Goal: Information Seeking & Learning: Learn about a topic

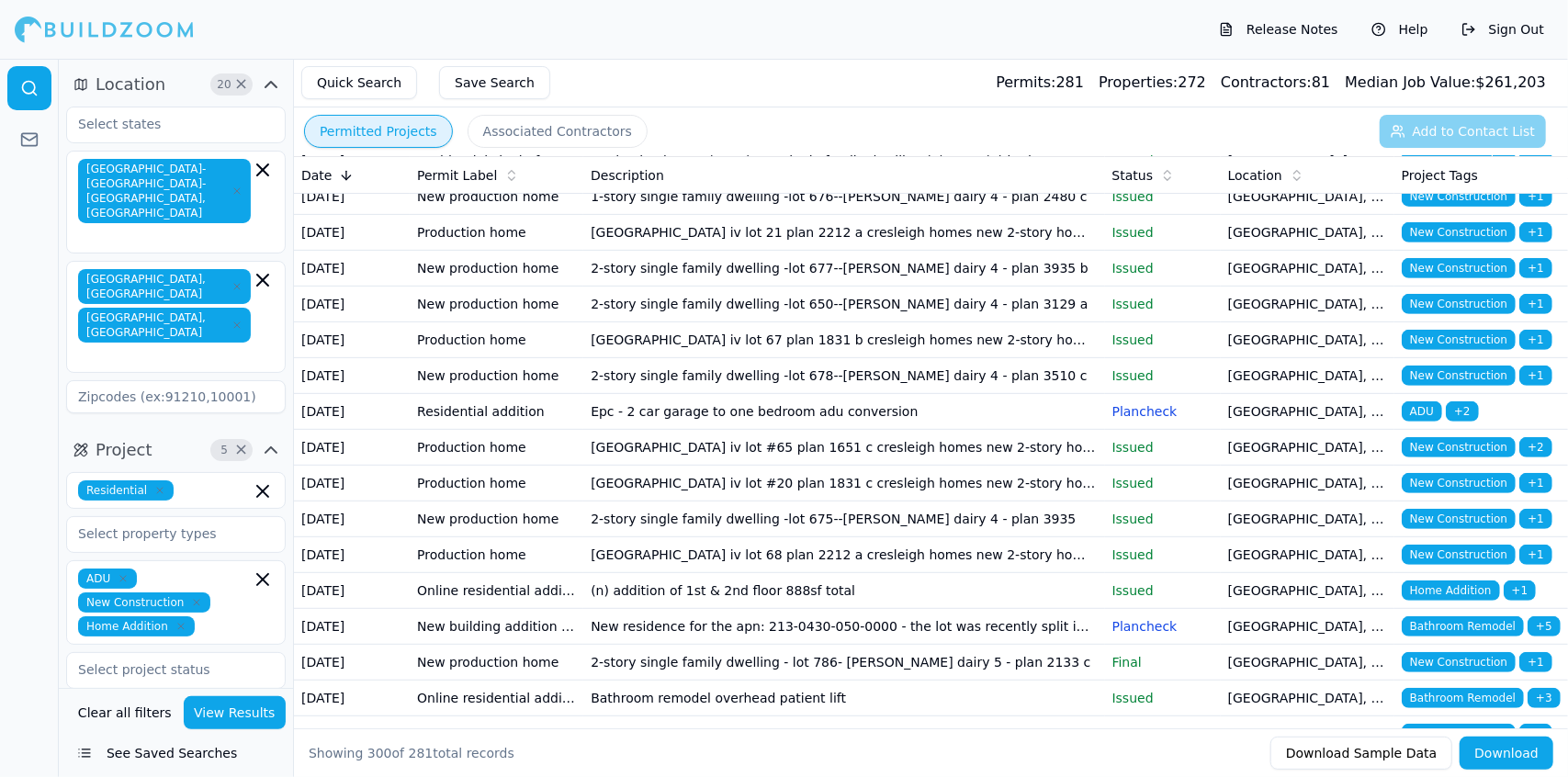
scroll to position [9937, 0]
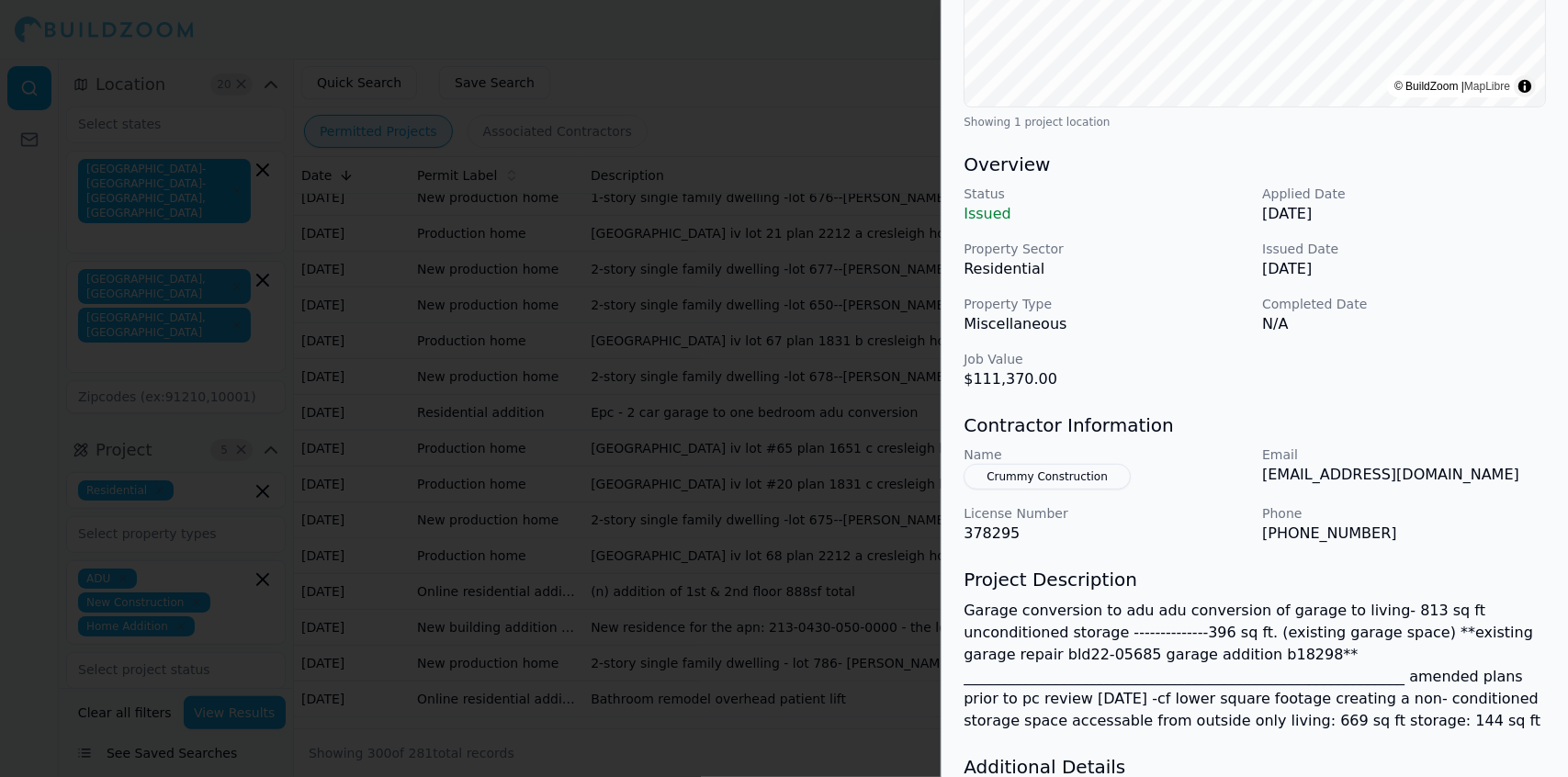
scroll to position [428, 0]
click at [1078, 466] on button "Crummy Construction" at bounding box center [1047, 475] width 168 height 26
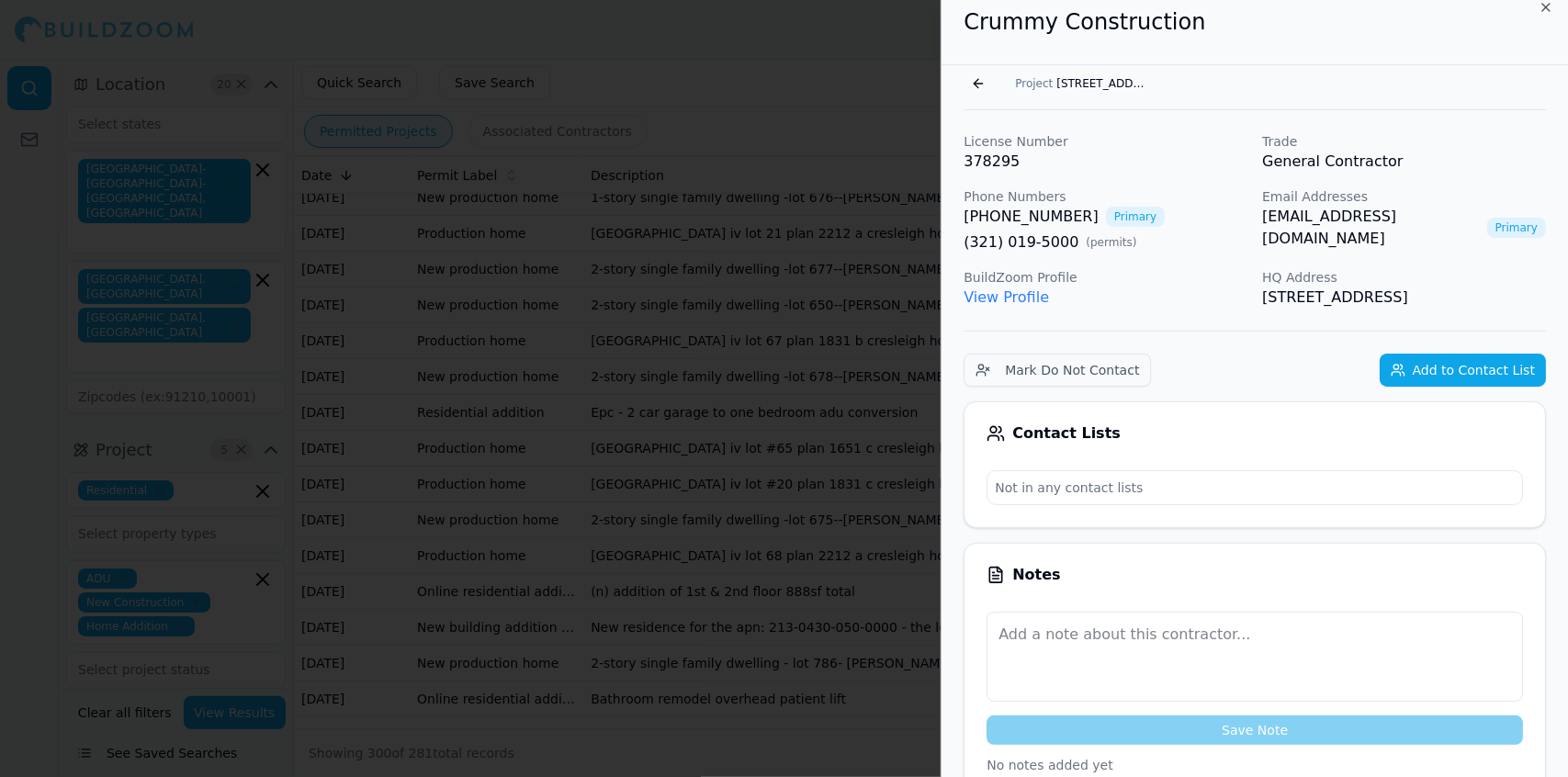
scroll to position [0, 0]
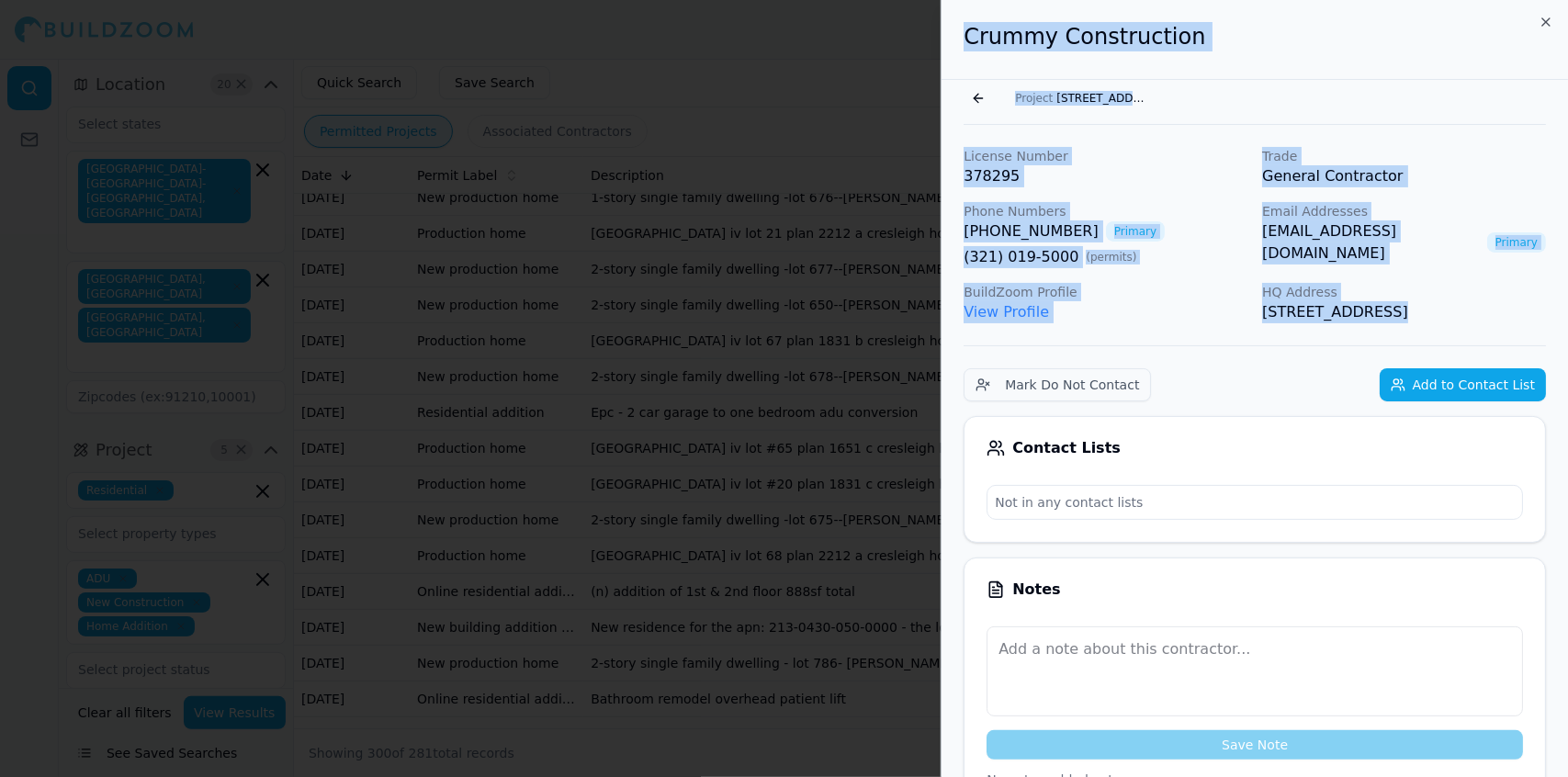
drag, startPoint x: 1315, startPoint y: 346, endPoint x: 967, endPoint y: 57, distance: 452.4
copy div "Crummy Construction Go back Project [STREET_ADDRESS] License Number 378295 Trad…"
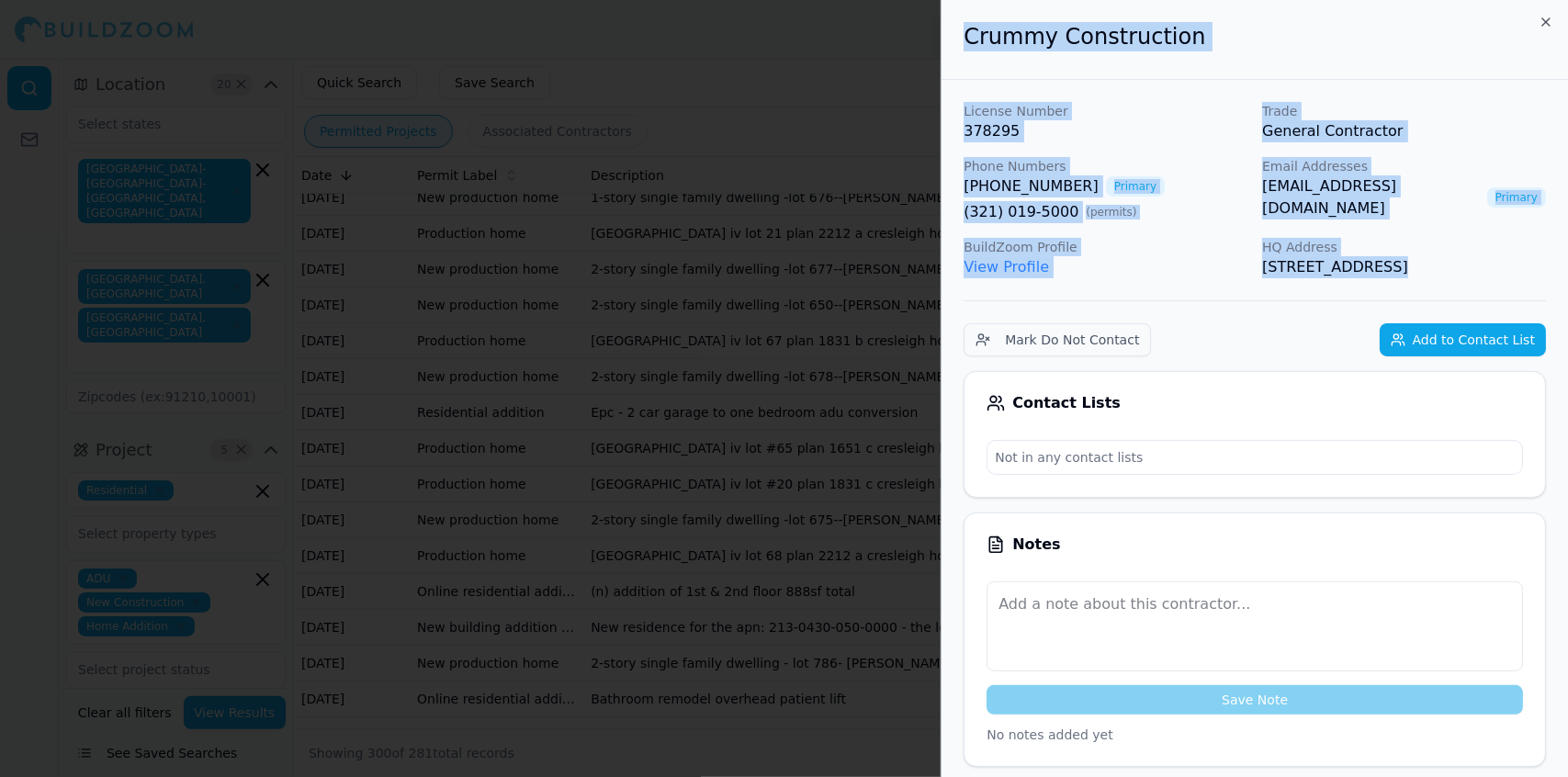
click at [603, 111] on div at bounding box center [784, 388] width 1568 height 777
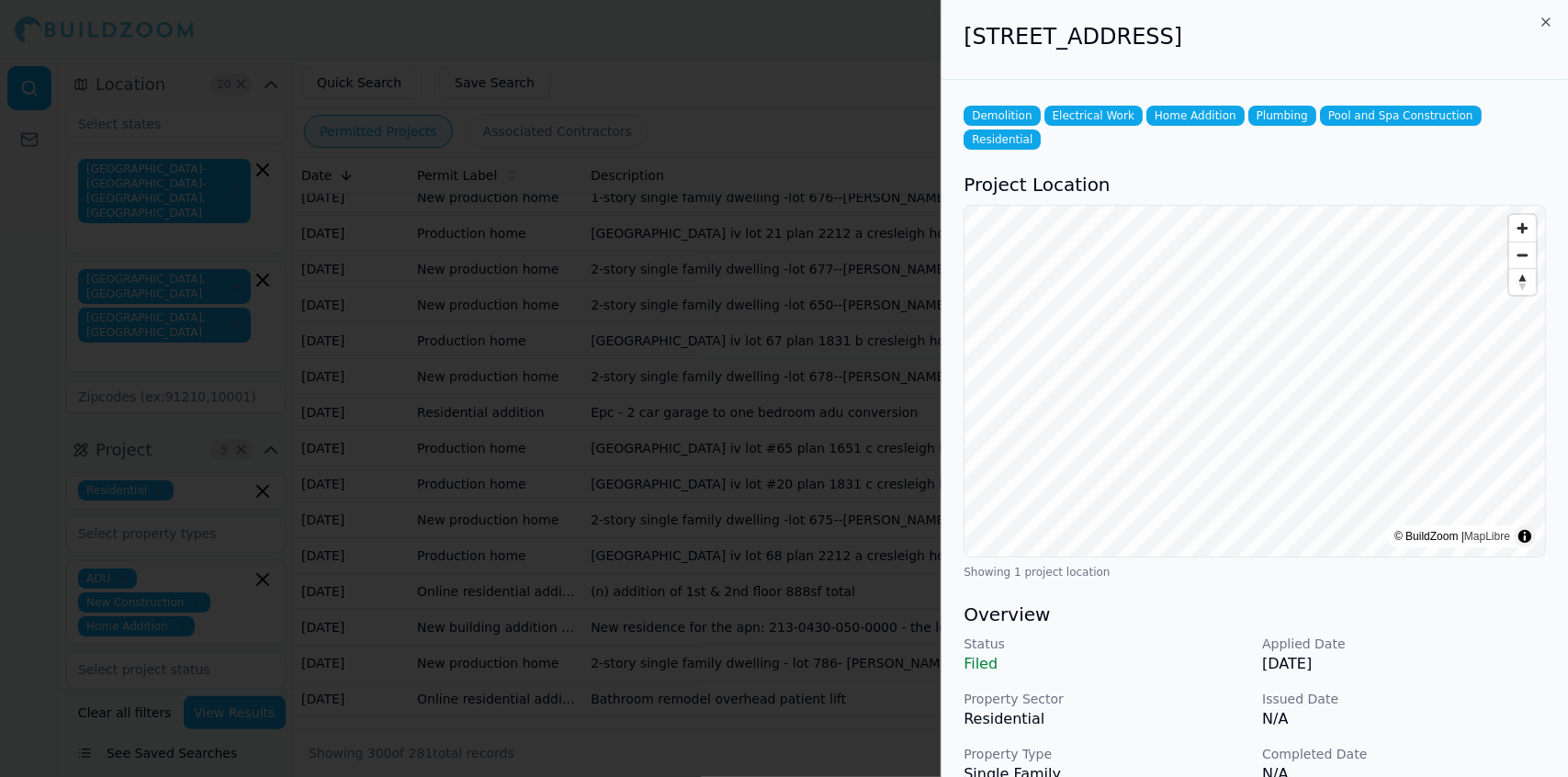
click at [751, 262] on div at bounding box center [784, 388] width 1568 height 777
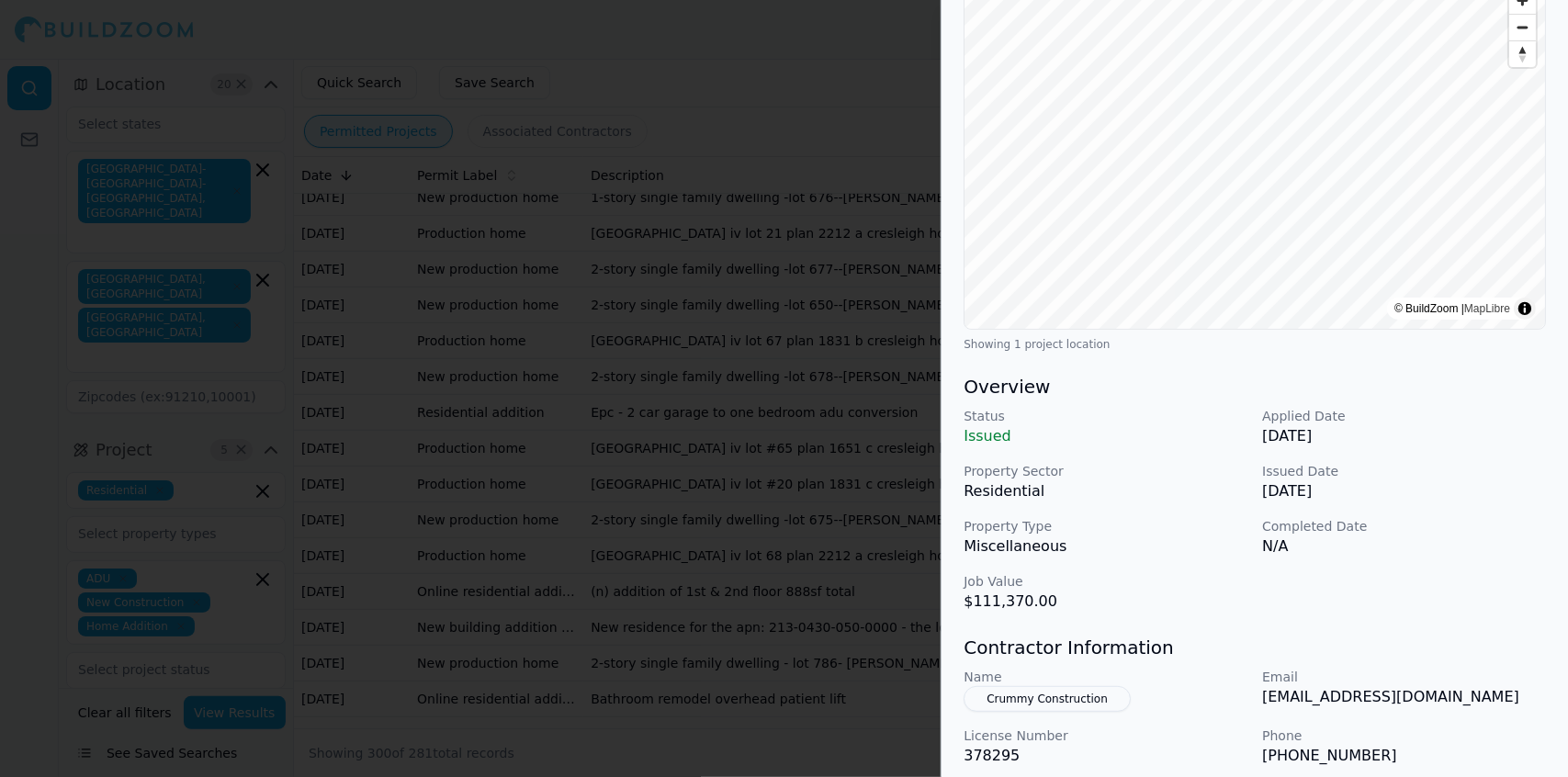
scroll to position [205, 0]
click at [1091, 698] on button "Crummy Construction" at bounding box center [1047, 698] width 168 height 26
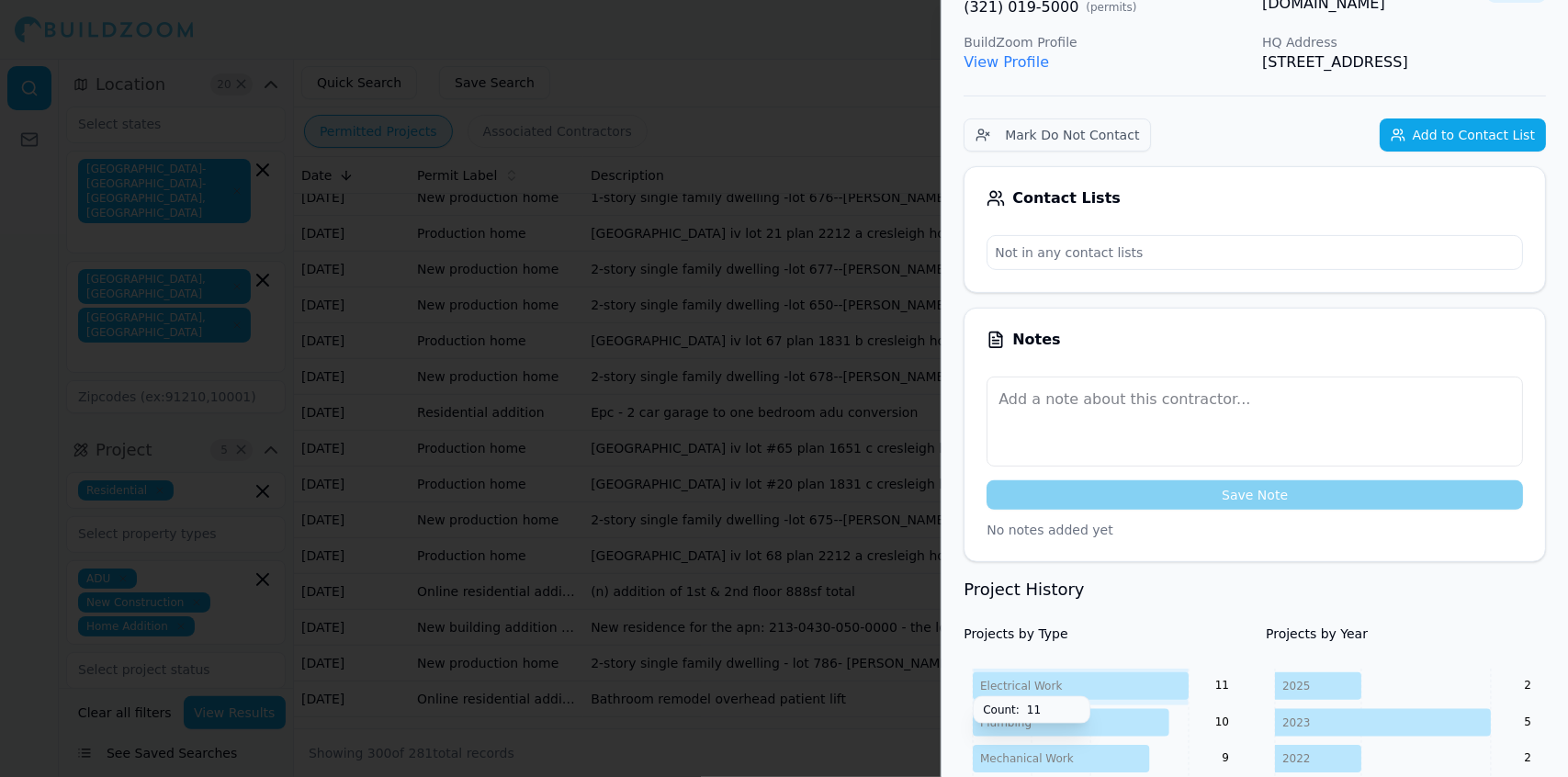
scroll to position [0, 0]
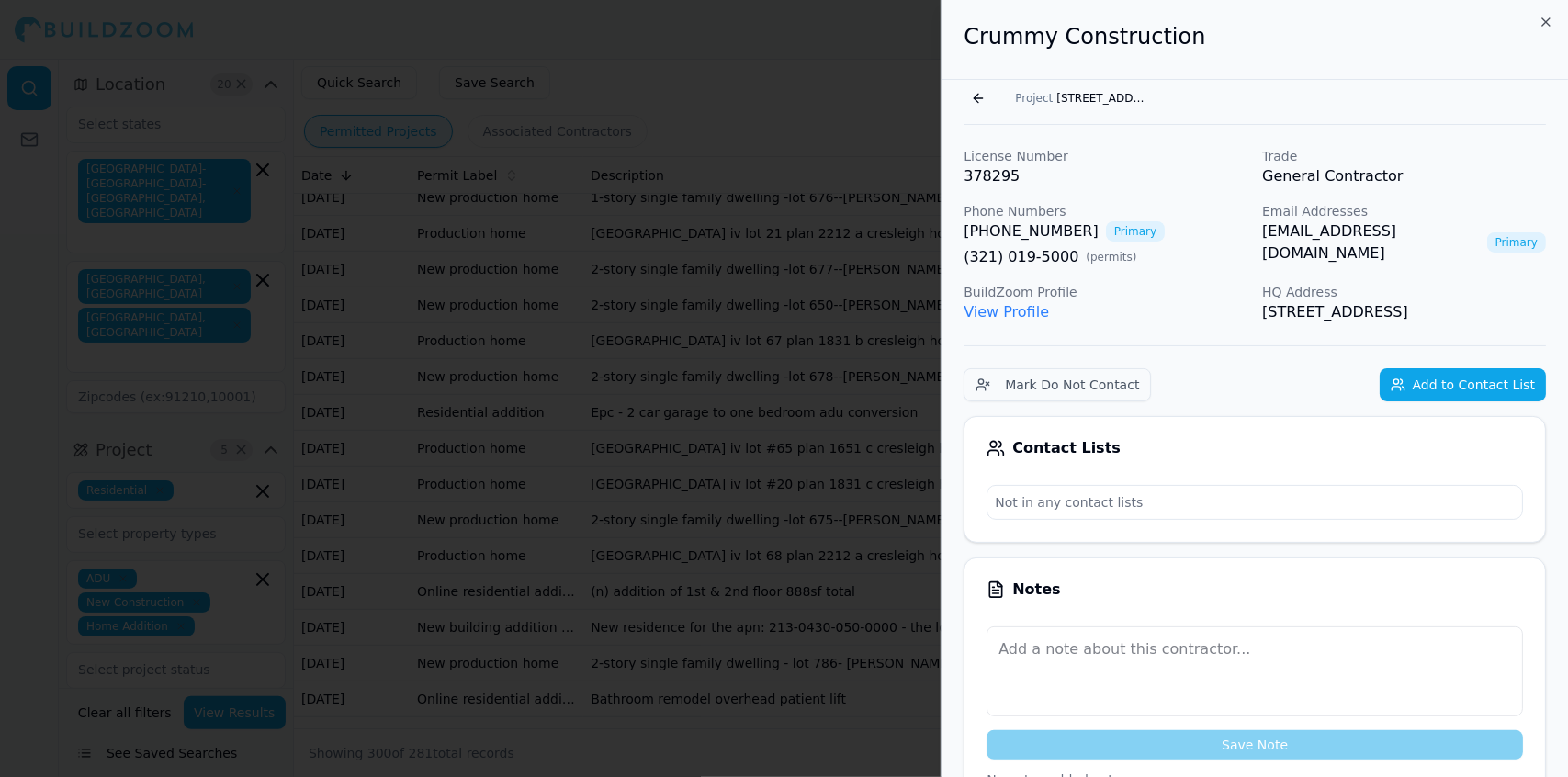
drag, startPoint x: 1332, startPoint y: 333, endPoint x: 961, endPoint y: 56, distance: 463.0
copy div "Crummy Construction Go back Project [STREET_ADDRESS] License Number 378295 Trad…"
click at [215, 166] on div at bounding box center [784, 388] width 1568 height 777
